Goal: Transaction & Acquisition: Download file/media

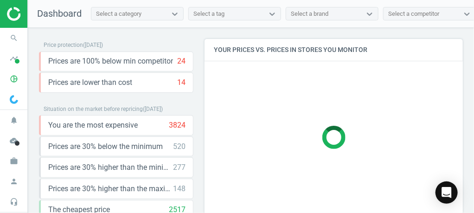
scroll to position [195, 264]
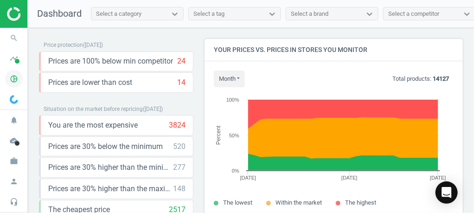
click at [21, 78] on icon "pie_chart_outlined" at bounding box center [14, 79] width 18 height 18
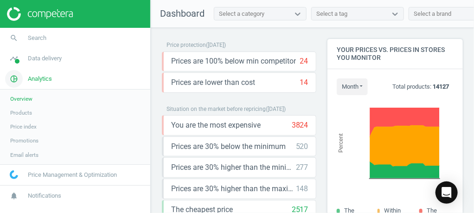
scroll to position [225, 142]
click at [22, 113] on span "Products" at bounding box center [21, 112] width 22 height 7
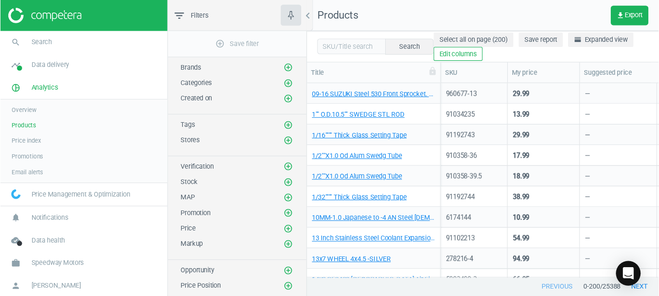
scroll to position [187, 374]
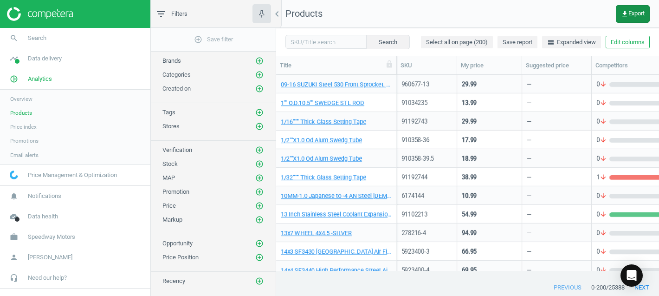
click at [474, 13] on span "get_app Export" at bounding box center [633, 13] width 24 height 7
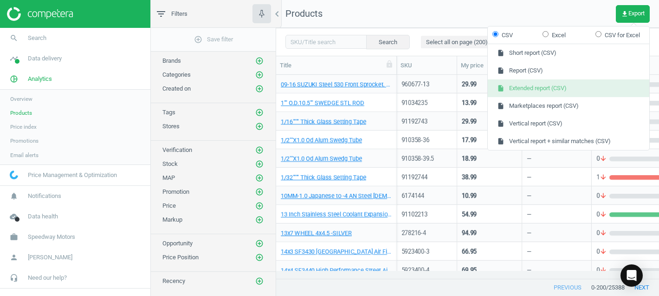
click at [474, 96] on button "insert_drive_file Extended report (CSV)" at bounding box center [568, 88] width 161 height 18
